Goal: Register for event/course: Sign up to attend an event or enroll in a course

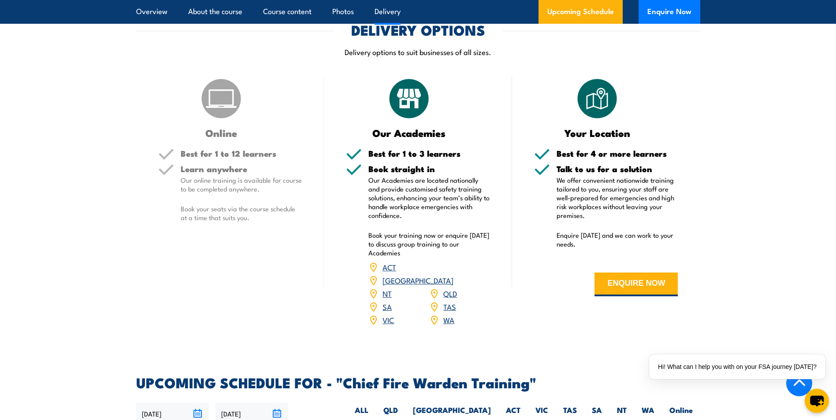
scroll to position [1410, 0]
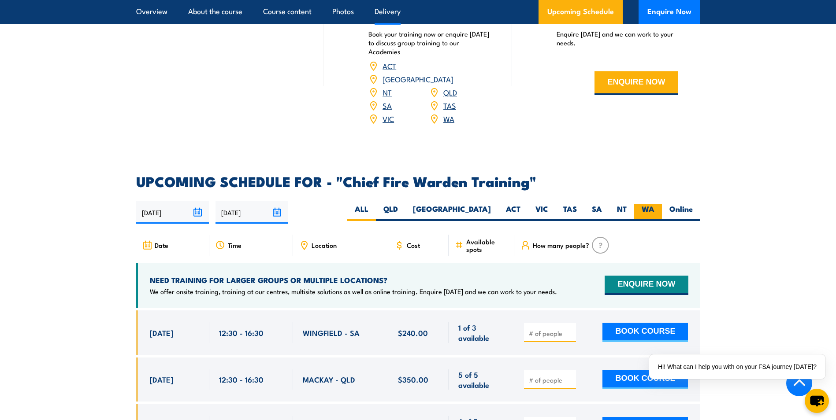
click at [649, 204] on label "WA" at bounding box center [648, 212] width 28 height 17
click at [655, 204] on input "WA" at bounding box center [658, 207] width 6 height 6
radio input "true"
click at [676, 204] on label "Online" at bounding box center [681, 212] width 38 height 17
click at [693, 204] on input "Online" at bounding box center [696, 207] width 6 height 6
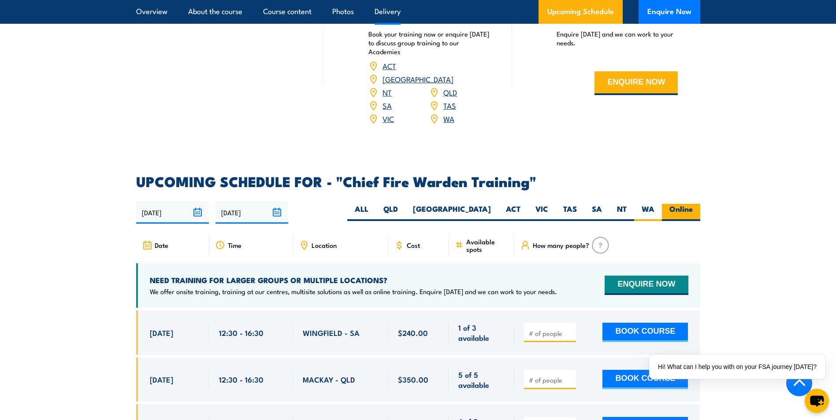
radio input "true"
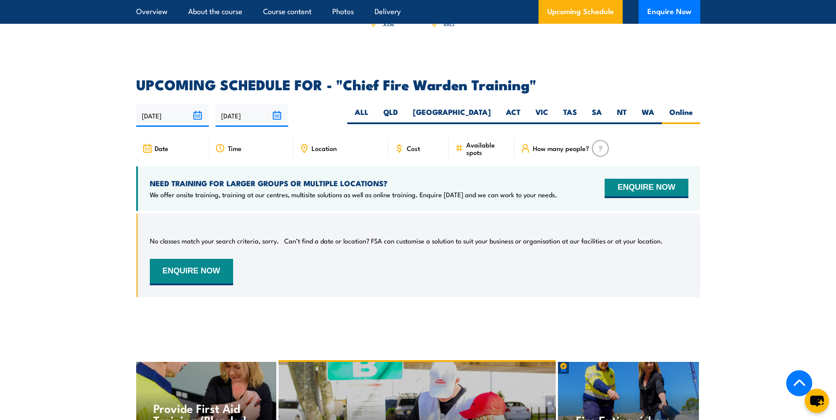
scroll to position [1484, 0]
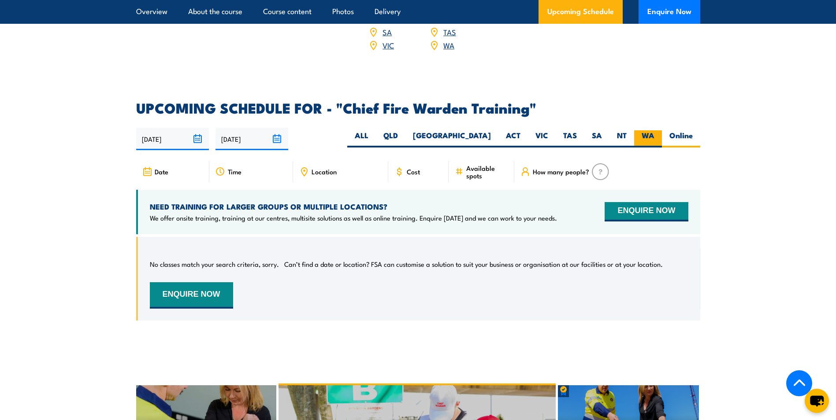
click at [648, 130] on label "WA" at bounding box center [648, 138] width 28 height 17
click at [655, 130] on input "WA" at bounding box center [658, 133] width 6 height 6
radio input "true"
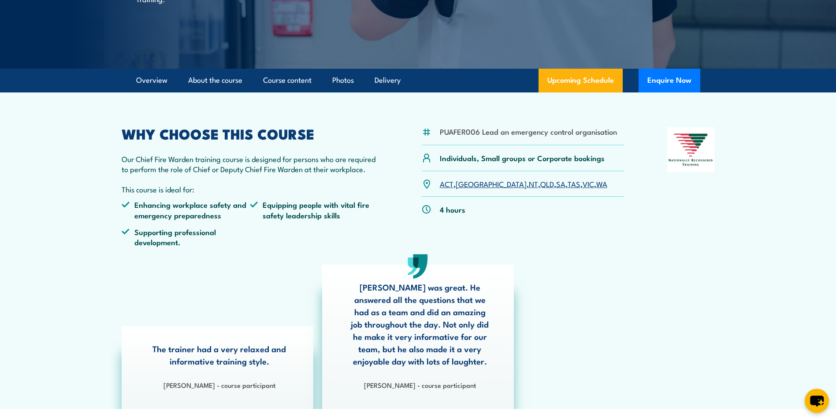
scroll to position [118, 0]
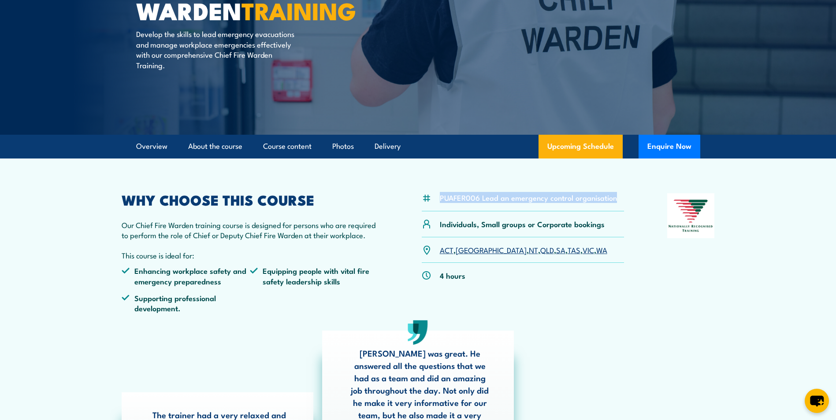
drag, startPoint x: 440, startPoint y: 196, endPoint x: 615, endPoint y: 203, distance: 175.1
click at [615, 203] on div "PUAFER006 Lead an emergency control organisation" at bounding box center [523, 202] width 203 height 18
copy li "PUAFER006 Lead an emergency control organisation"
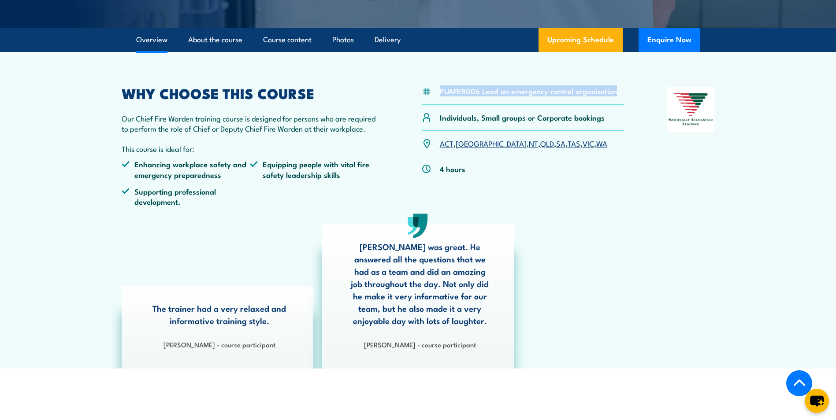
scroll to position [162, 0]
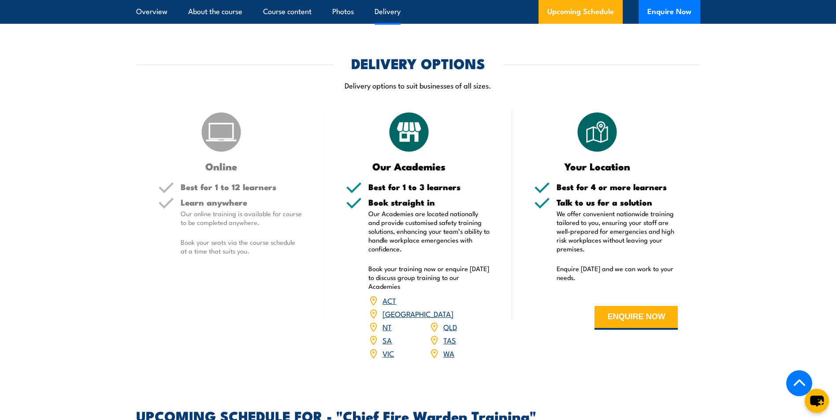
scroll to position [1117, 0]
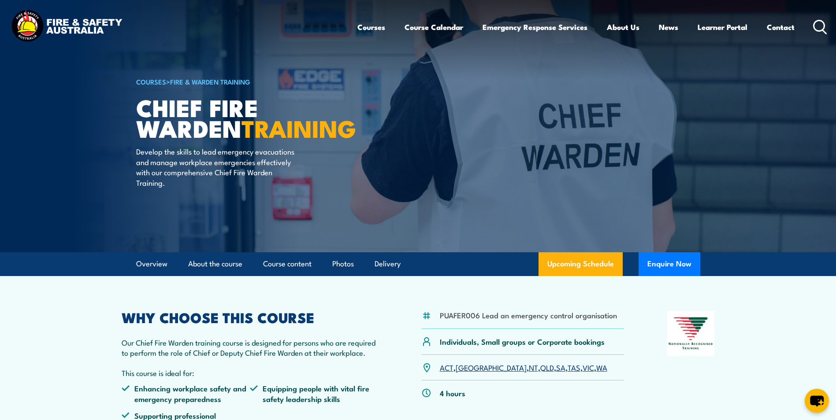
click at [68, 22] on img at bounding box center [66, 27] width 115 height 38
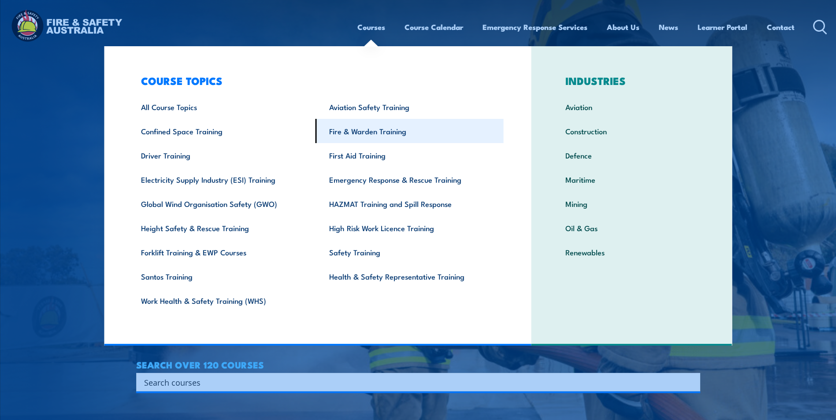
click at [404, 134] on link "Fire & Warden Training" at bounding box center [410, 131] width 188 height 24
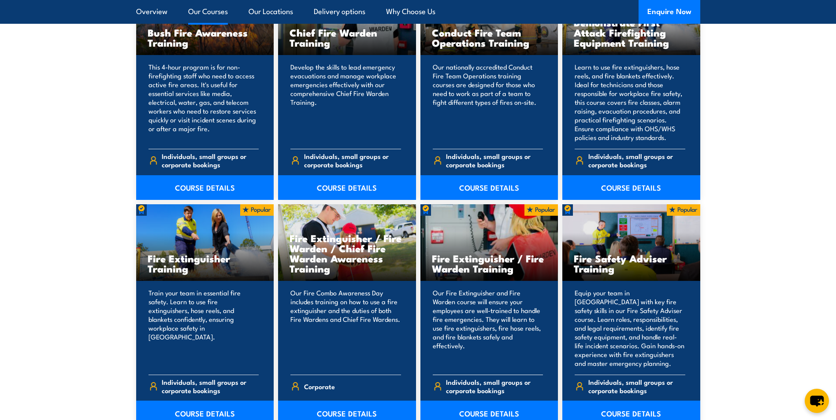
scroll to position [837, 0]
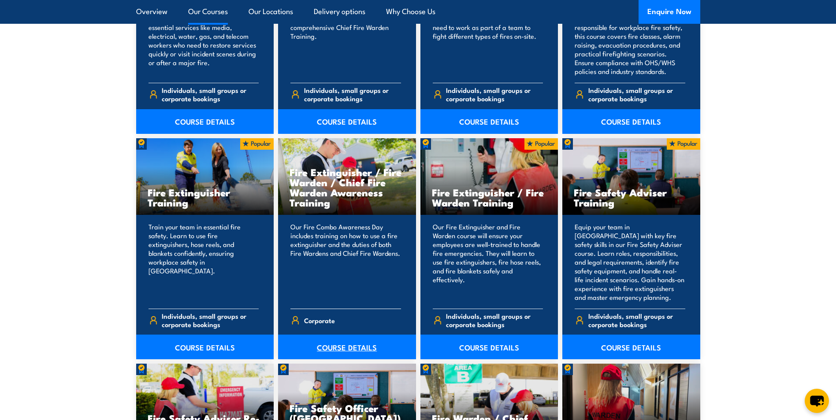
click at [344, 346] on link "COURSE DETAILS" at bounding box center [347, 347] width 138 height 25
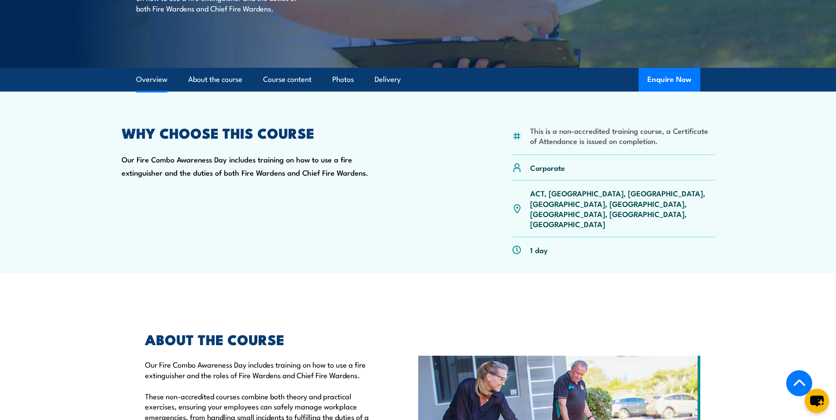
scroll to position [176, 0]
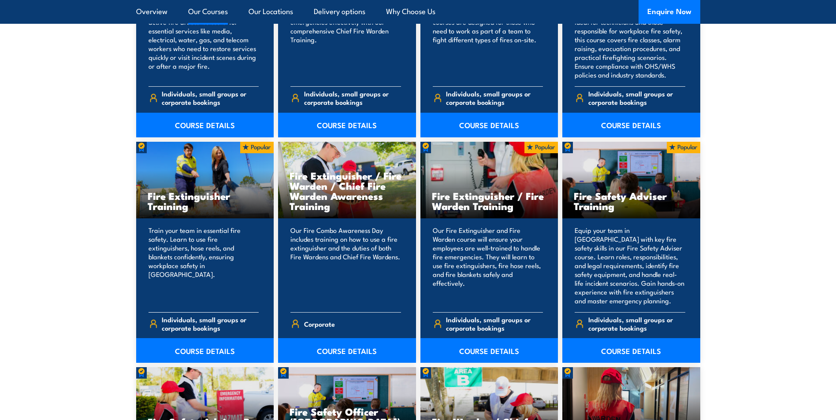
scroll to position [837, 0]
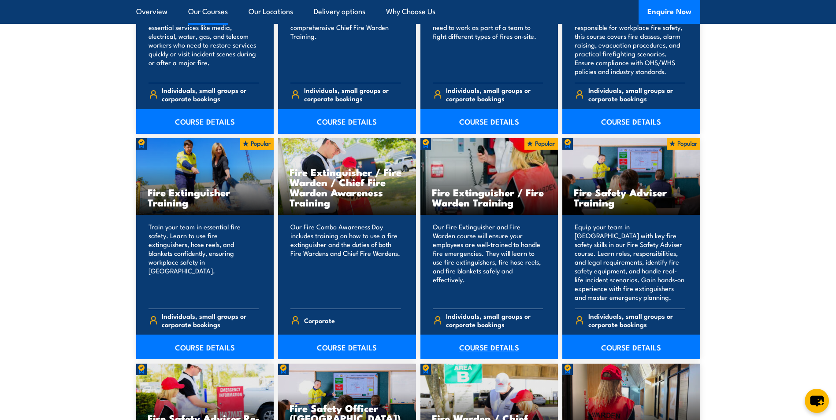
click at [475, 346] on link "COURSE DETAILS" at bounding box center [489, 347] width 138 height 25
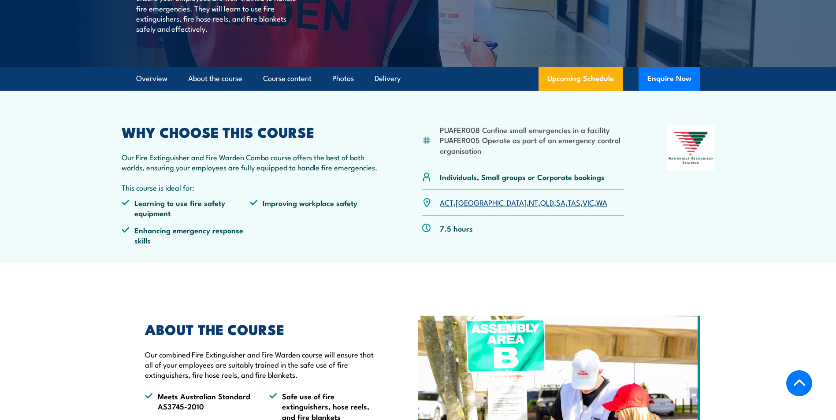
scroll to position [220, 0]
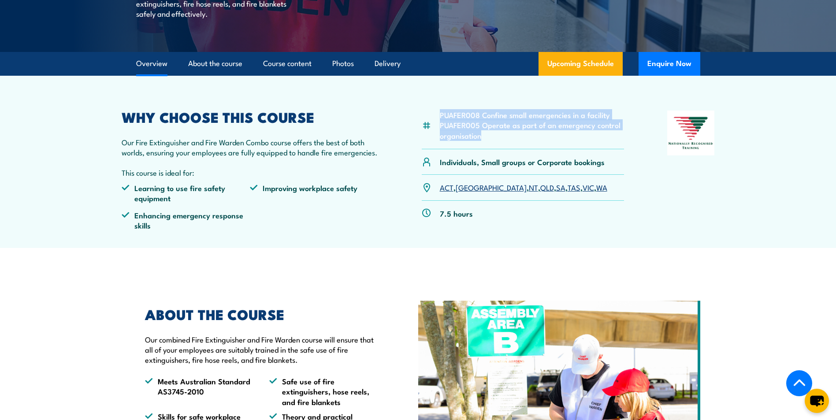
drag, startPoint x: 493, startPoint y: 138, endPoint x: 442, endPoint y: 116, distance: 55.5
click at [442, 116] on ul "PUAFER008 Confine small emergencies in a facility PUAFER005 Operate as part of …" at bounding box center [532, 125] width 185 height 31
copy ul "PUAFER008 Confine small emergencies in a facility PUAFER005 Operate as part of …"
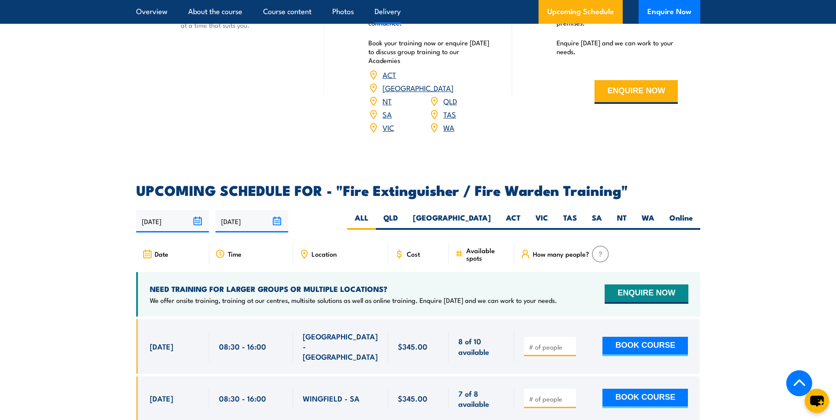
scroll to position [1278, 0]
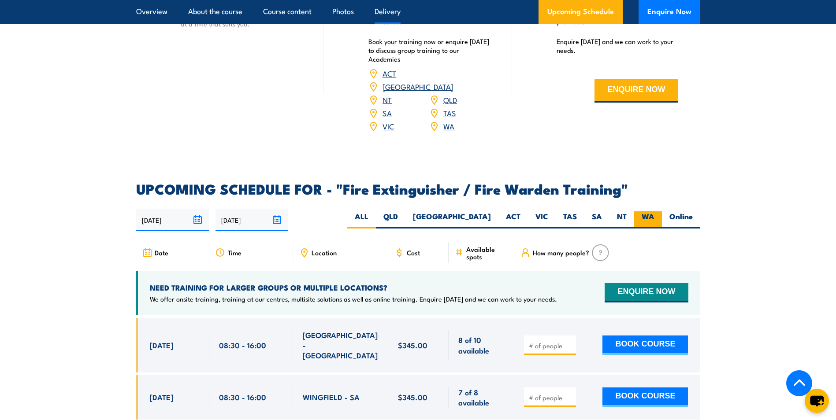
click at [639, 212] on label "WA" at bounding box center [648, 220] width 28 height 17
click at [655, 212] on input "WA" at bounding box center [658, 215] width 6 height 6
radio input "true"
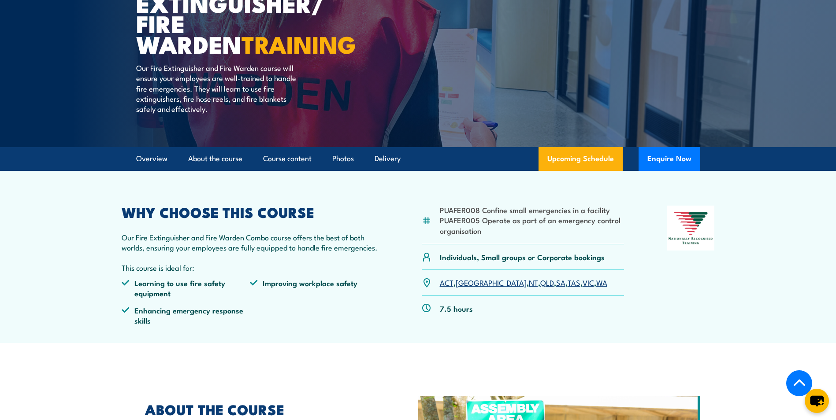
scroll to position [2419, 0]
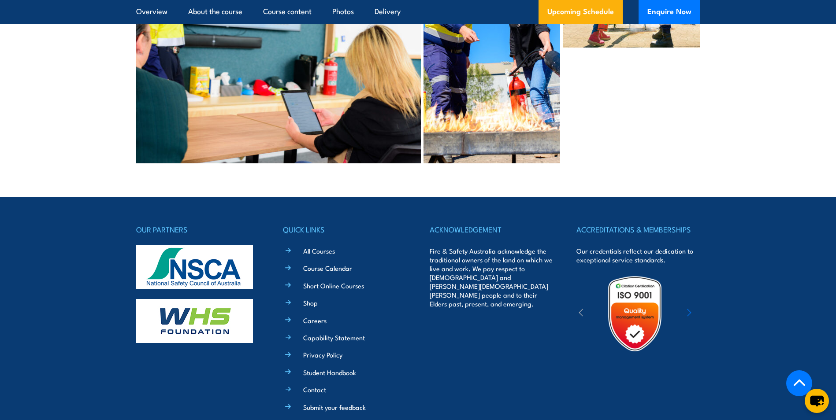
drag, startPoint x: 338, startPoint y: 403, endPoint x: 405, endPoint y: 405, distance: 67.9
copy span "Nationally Recognised Training"
